Goal: Information Seeking & Learning: Learn about a topic

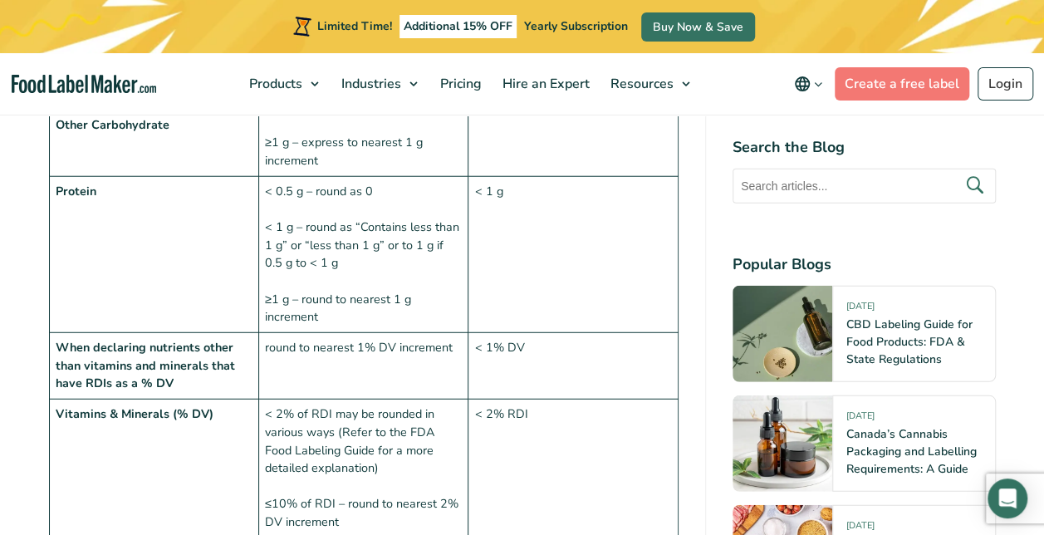
scroll to position [2559, 0]
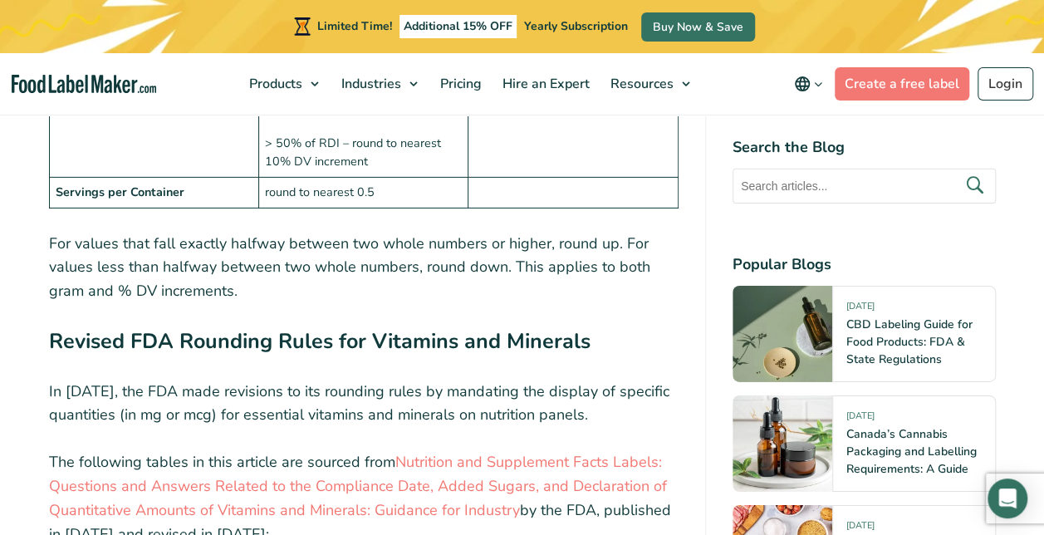
click at [657, 177] on td at bounding box center [573, 192] width 209 height 31
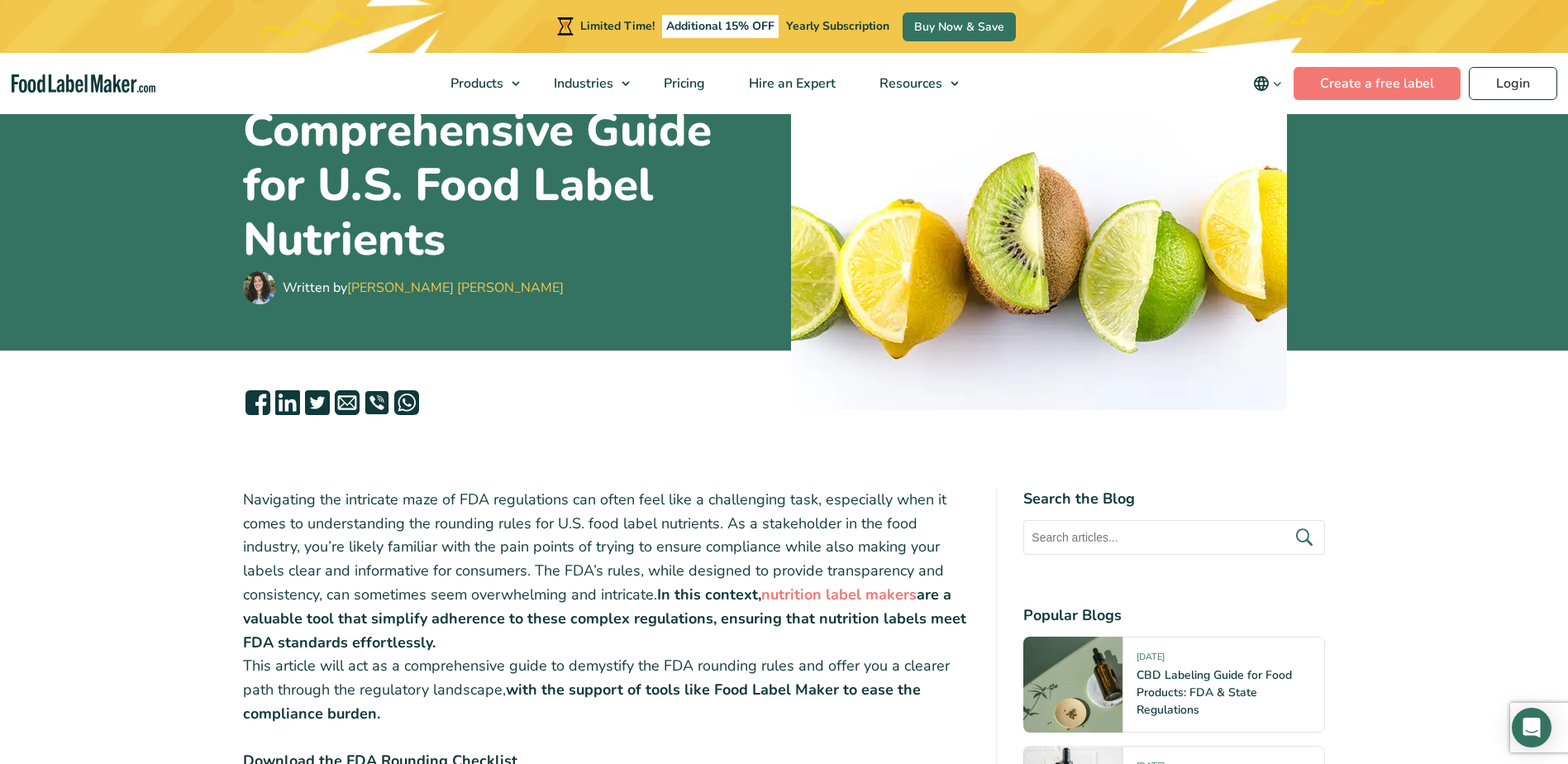
scroll to position [0, 0]
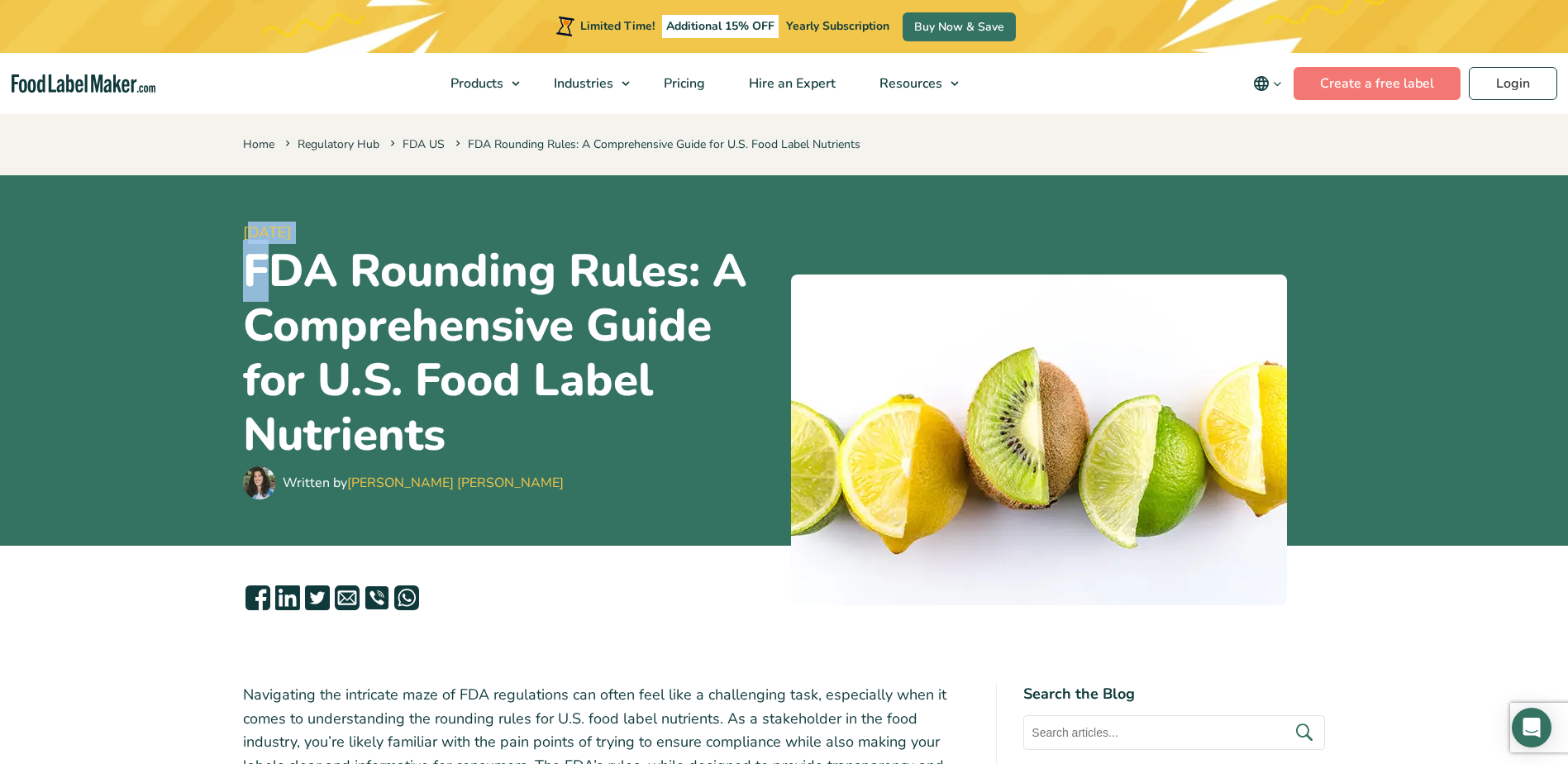
drag, startPoint x: 247, startPoint y: 229, endPoint x: 285, endPoint y: 281, distance: 64.4
click at [285, 281] on div "[DATE] FDA Rounding Rules: A Comprehensive Guide for U.S. Food Label Nutrients …" at bounding box center [510, 360] width 535 height 330
drag, startPoint x: 285, startPoint y: 281, endPoint x: 255, endPoint y: 236, distance: 54.1
click at [255, 236] on span "[DATE]" at bounding box center [510, 233] width 535 height 22
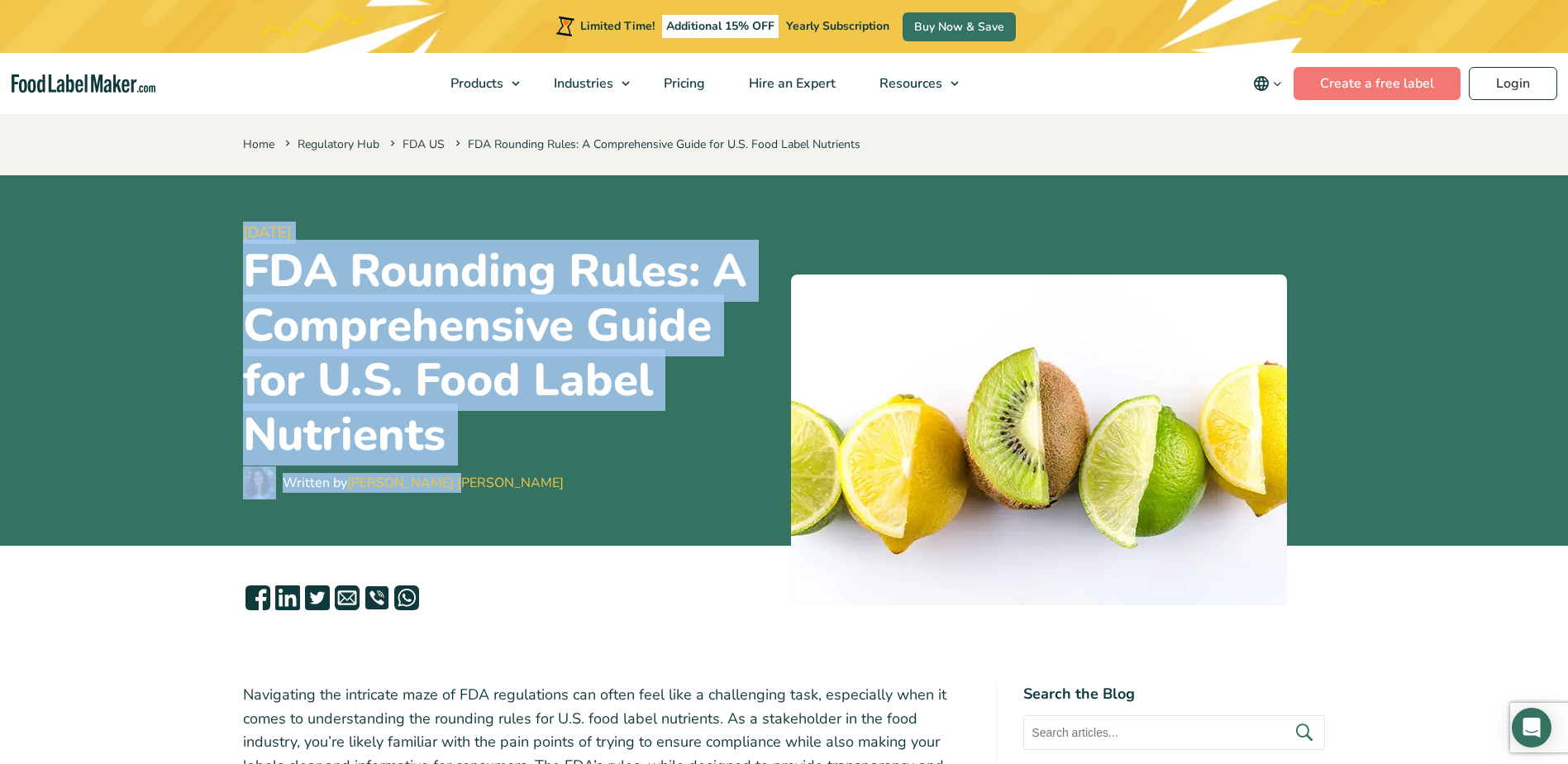
drag, startPoint x: 241, startPoint y: 228, endPoint x: 459, endPoint y: 489, distance: 340.1
click at [459, 489] on div "[DATE] FDA Rounding Rules: A Comprehensive Guide for U.S. Food Label Nutrients …" at bounding box center [784, 360] width 1107 height 370
drag, startPoint x: 459, startPoint y: 489, endPoint x: 382, endPoint y: 334, distance: 173.1
copy div "[DATE] FDA Rounding Rules: A Comprehensive Guide for U.S. Food Label Nutrients …"
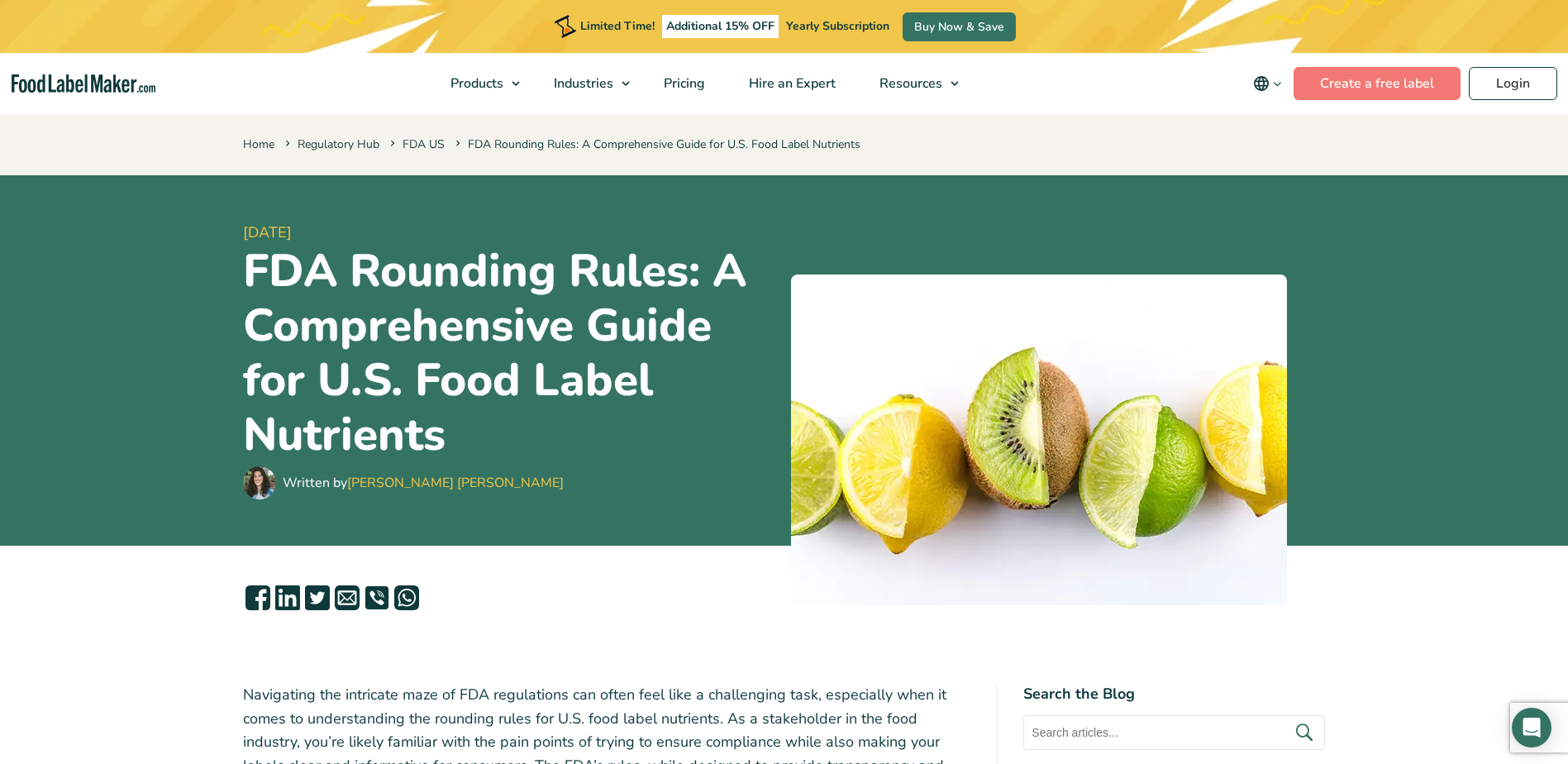
drag, startPoint x: 250, startPoint y: 691, endPoint x: 267, endPoint y: 702, distance: 20.2
drag, startPoint x: 267, startPoint y: 702, endPoint x: 238, endPoint y: 692, distance: 30.7
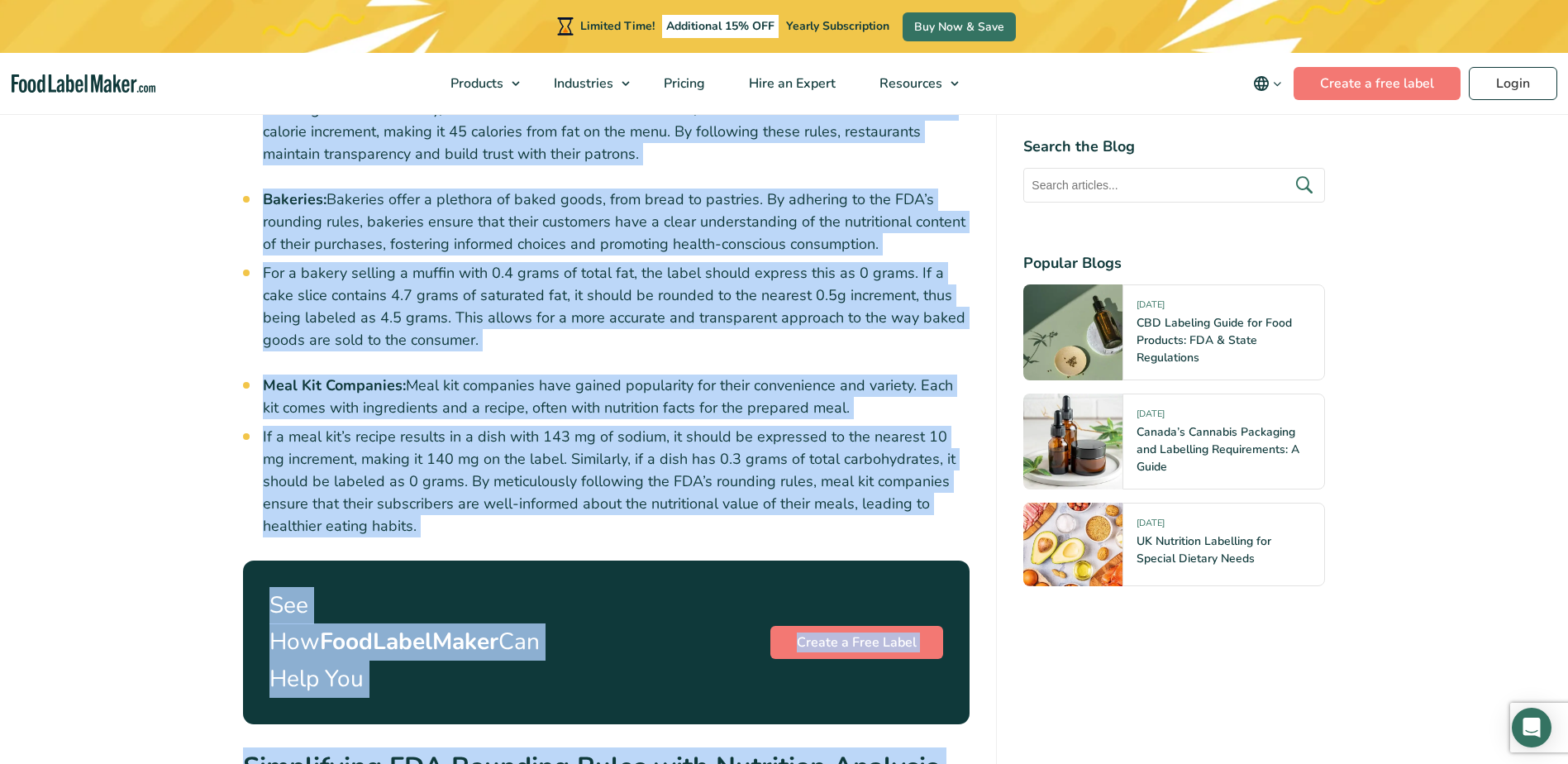
scroll to position [4990, 0]
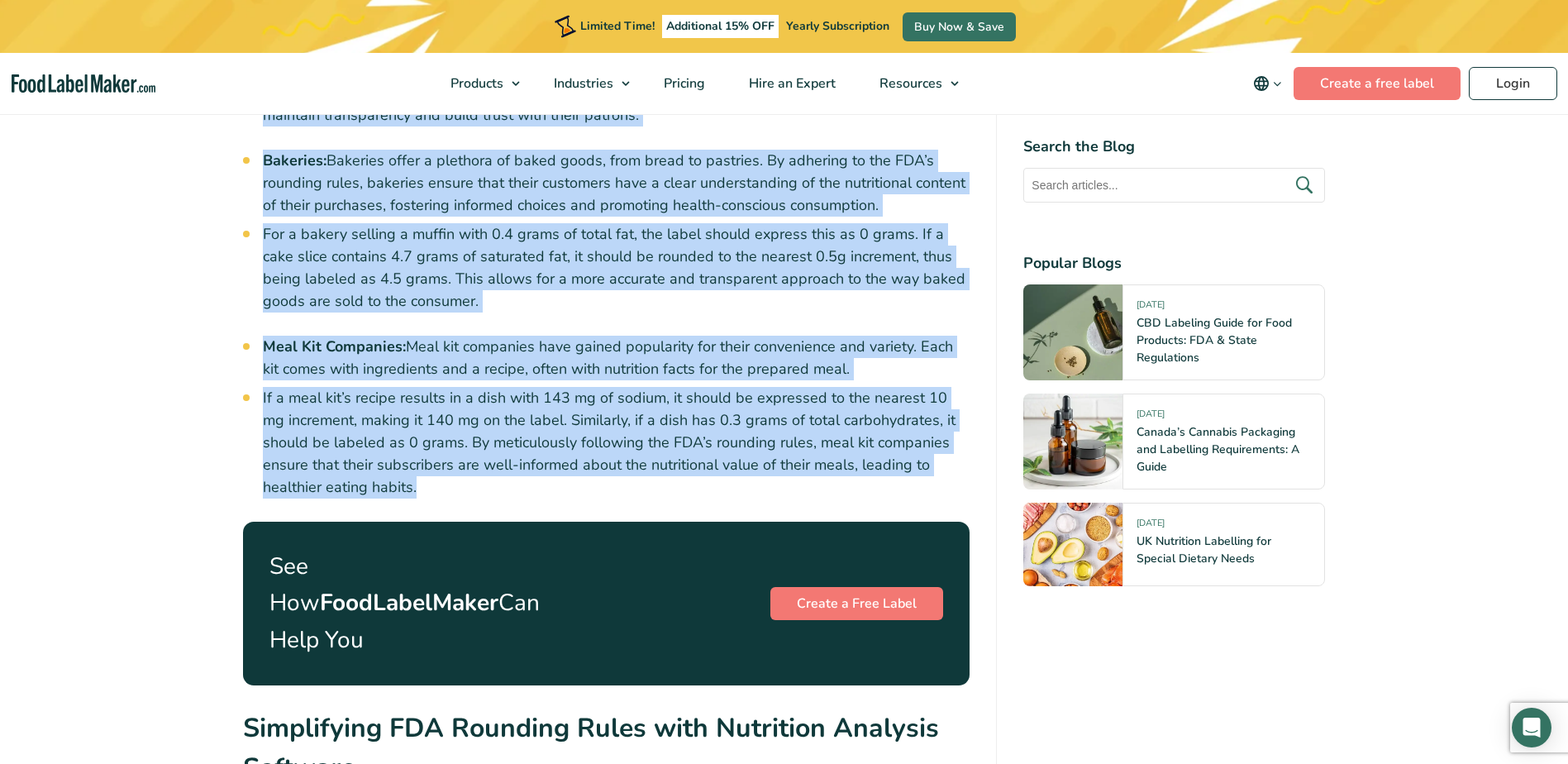
drag, startPoint x: 244, startPoint y: 689, endPoint x: 899, endPoint y: 407, distance: 713.1
copy div "Loremipsum dol sitametco adip el SED doeiusmodte inc utlab etdo magn a enimadmi…"
